Goal: Task Accomplishment & Management: Manage account settings

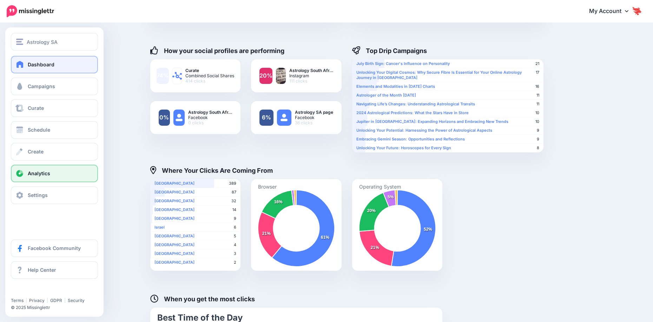
scroll to position [88, 0]
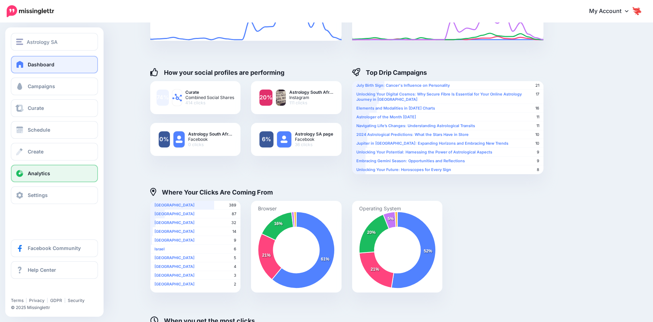
click at [26, 68] on link "Dashboard" at bounding box center [54, 65] width 87 height 18
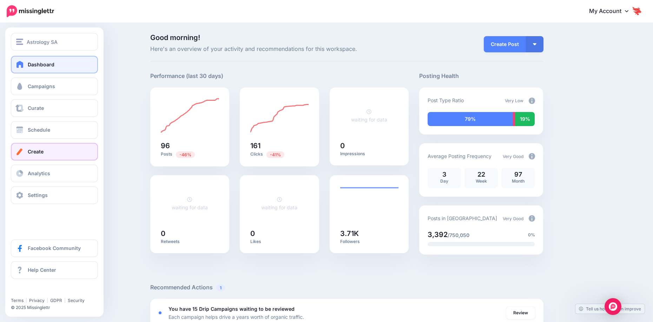
drag, startPoint x: 25, startPoint y: 67, endPoint x: 51, endPoint y: 155, distance: 91.8
click at [25, 67] on link "Dashboard" at bounding box center [54, 65] width 87 height 18
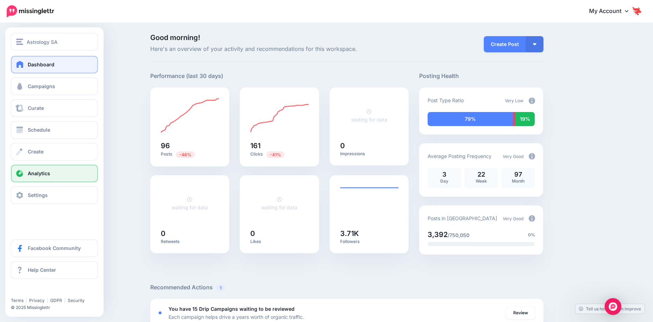
click at [52, 176] on link "Analytics" at bounding box center [54, 174] width 87 height 18
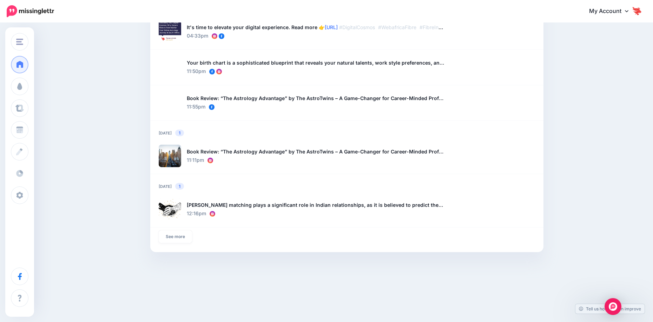
scroll to position [517, 0]
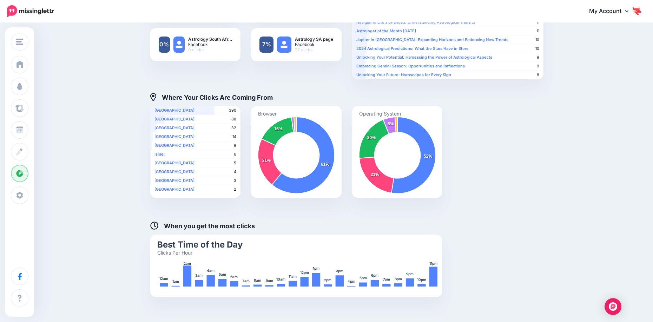
scroll to position [229, 0]
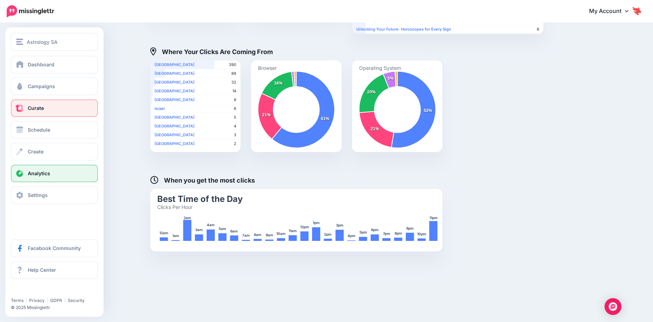
click at [54, 111] on link "Curate" at bounding box center [54, 108] width 87 height 18
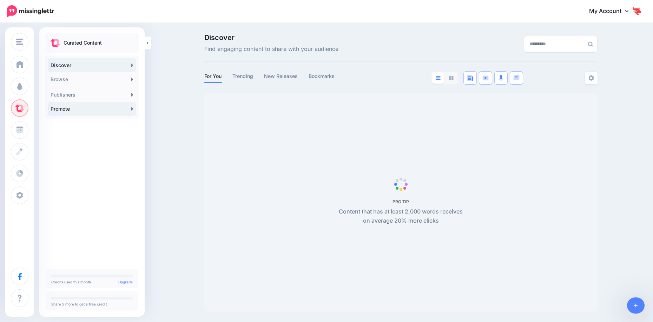
click at [54, 110] on link "Promote" at bounding box center [92, 109] width 88 height 14
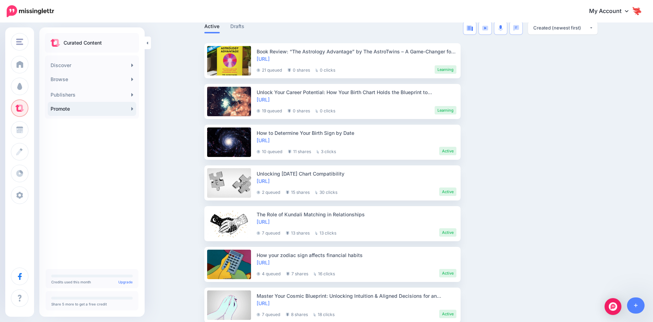
scroll to position [140, 0]
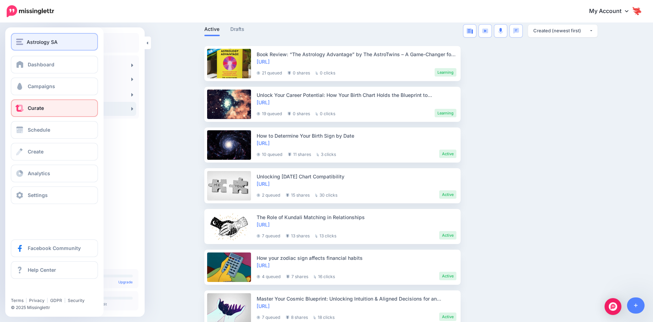
click at [27, 37] on button "Astrology SA" at bounding box center [54, 42] width 87 height 18
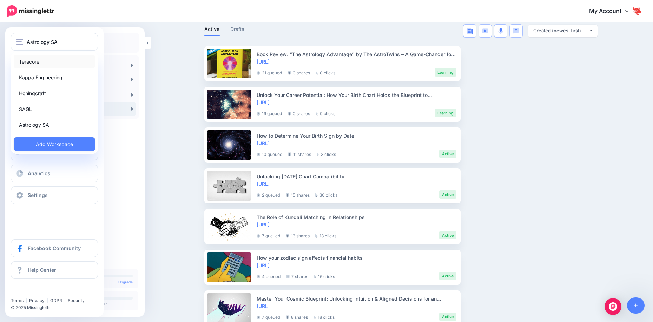
click at [39, 60] on link "Teracore" at bounding box center [54, 62] width 81 height 14
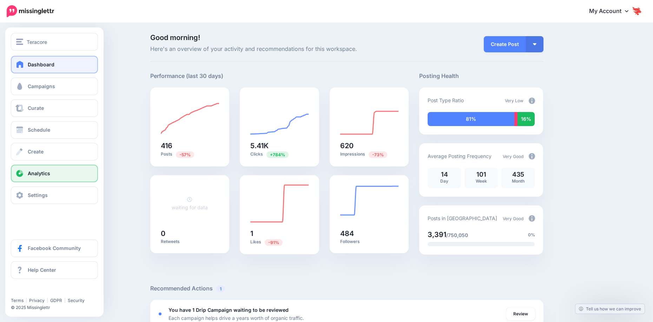
click at [31, 169] on link "Analytics" at bounding box center [54, 174] width 87 height 18
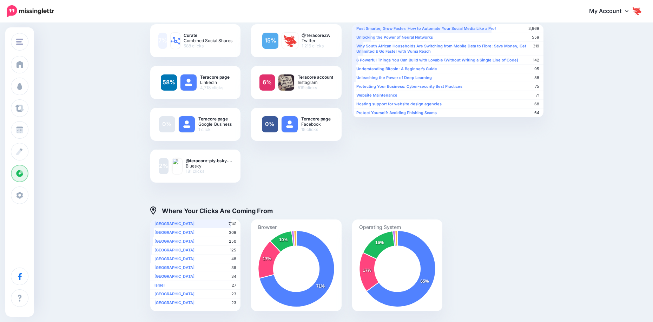
scroll to position [211, 0]
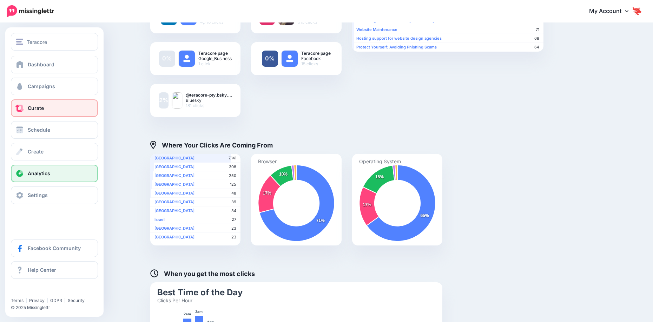
click at [42, 115] on link "Curate" at bounding box center [54, 108] width 87 height 18
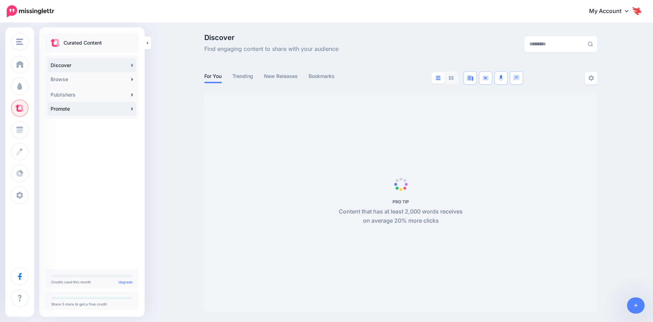
click at [103, 109] on link "Promote" at bounding box center [92, 109] width 88 height 14
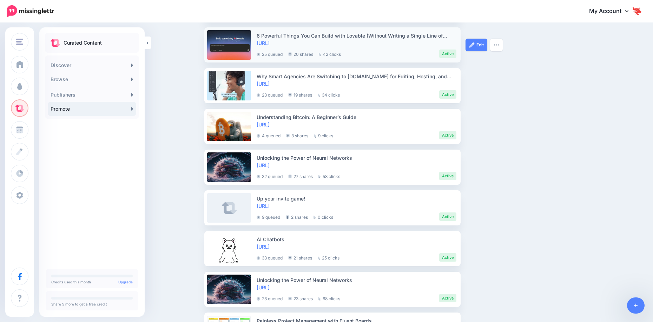
scroll to position [491, 0]
